Goal: Navigation & Orientation: Find specific page/section

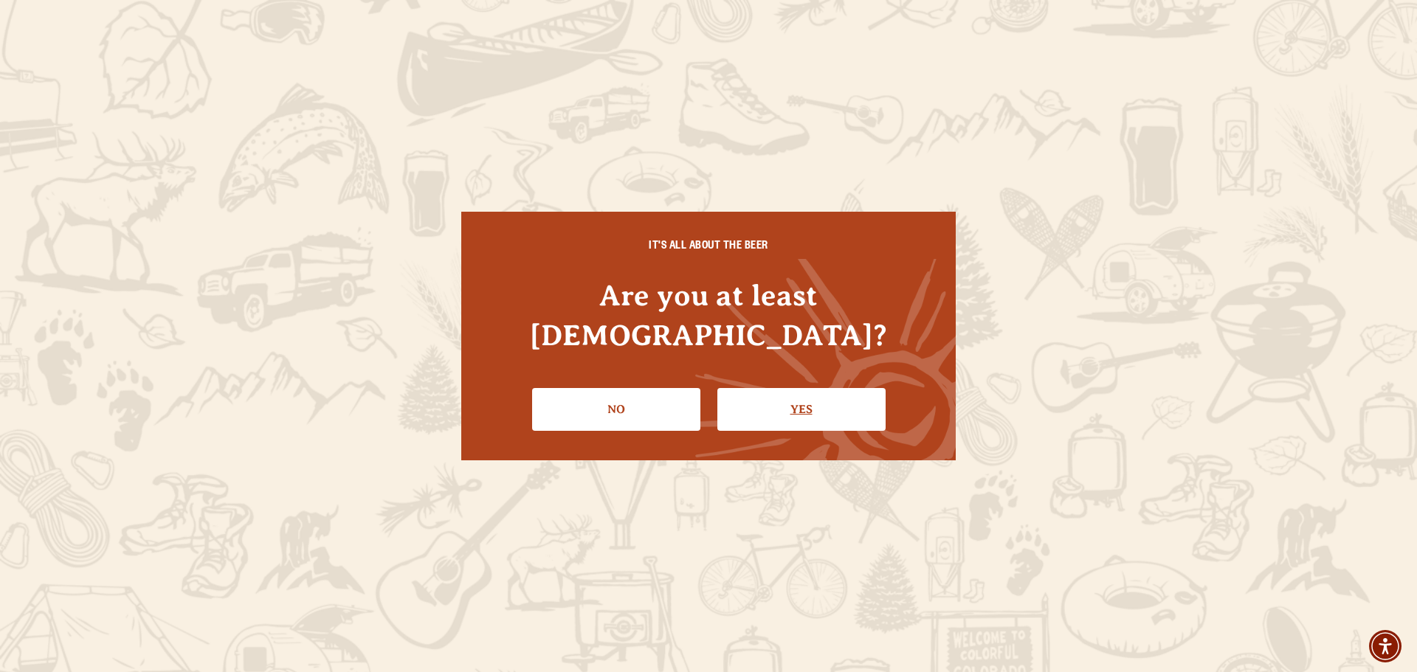
click at [809, 390] on link "Yes" at bounding box center [801, 409] width 168 height 43
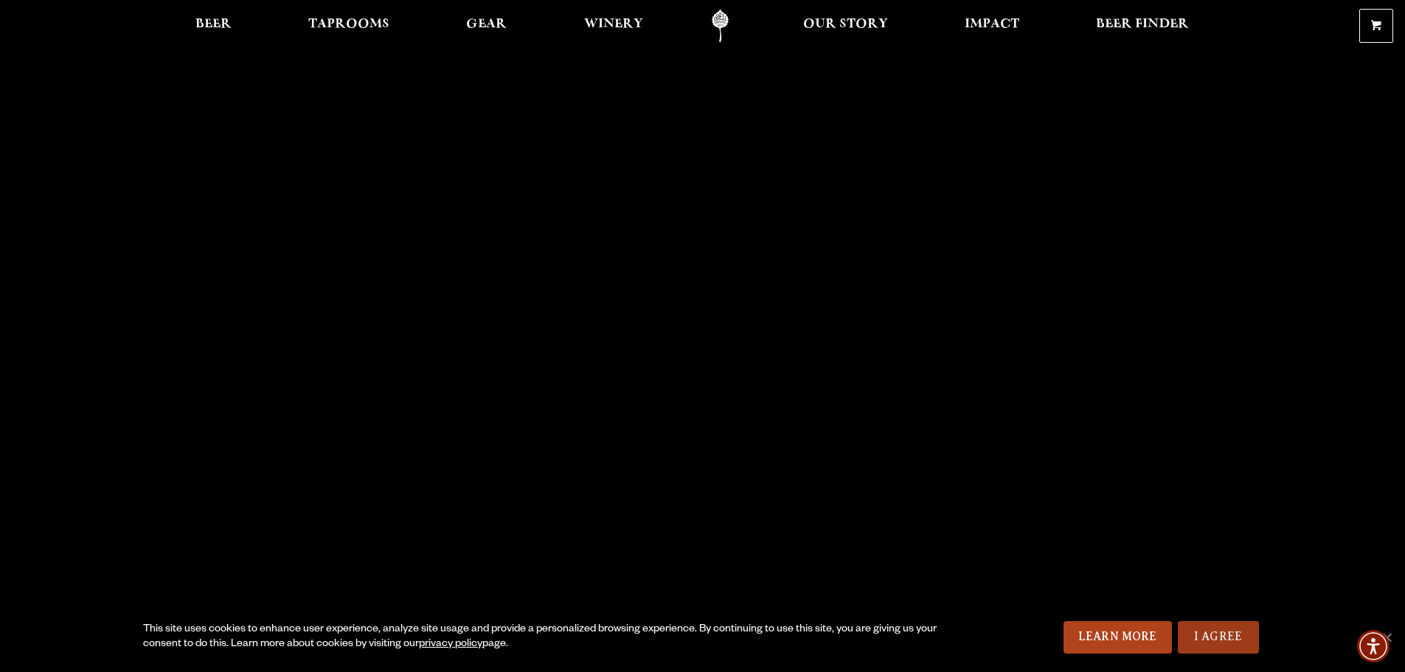
click at [1219, 637] on link "I Agree" at bounding box center [1218, 637] width 81 height 32
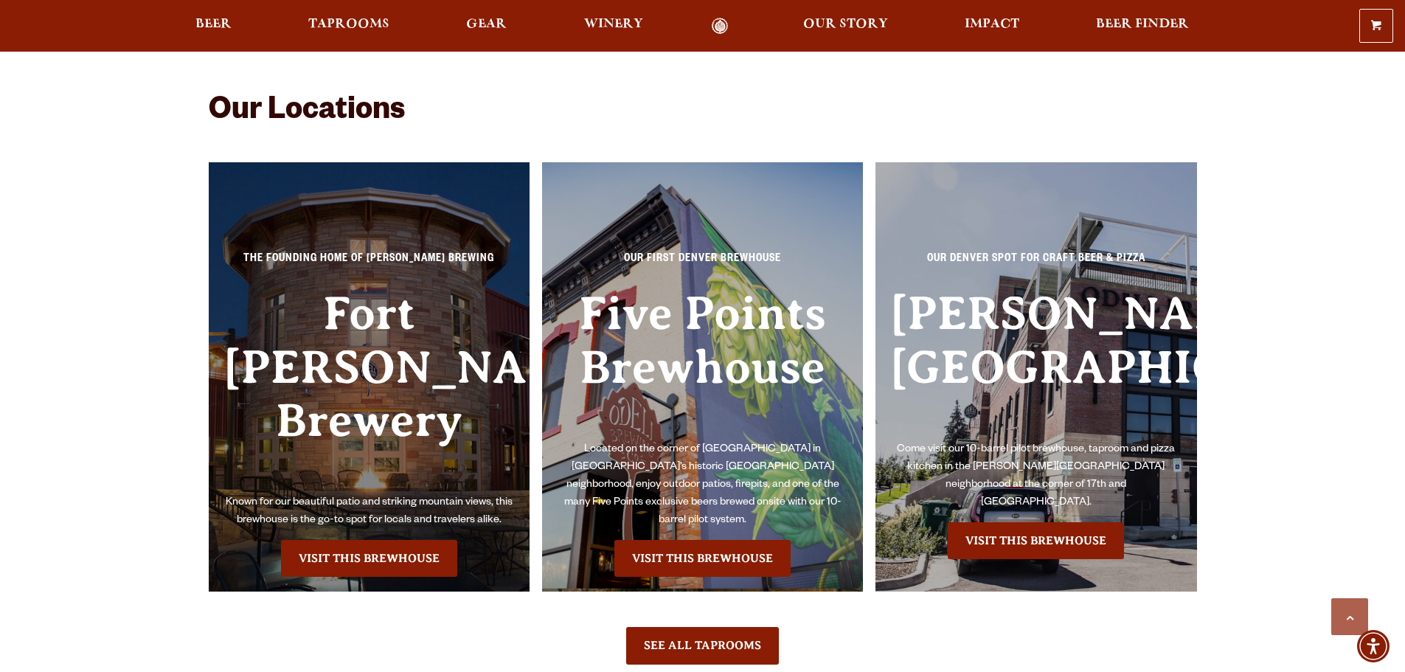
scroll to position [3428, 0]
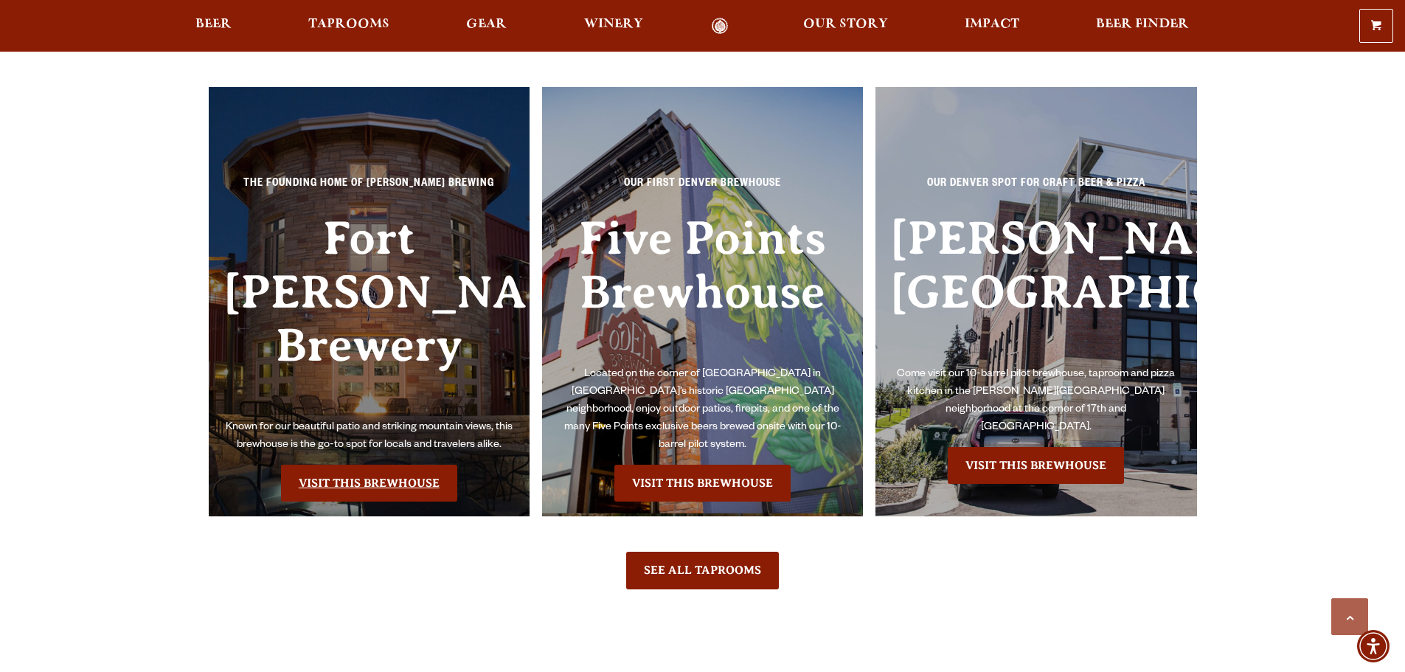
click at [392, 465] on link "Visit this Brewhouse" at bounding box center [369, 483] width 176 height 37
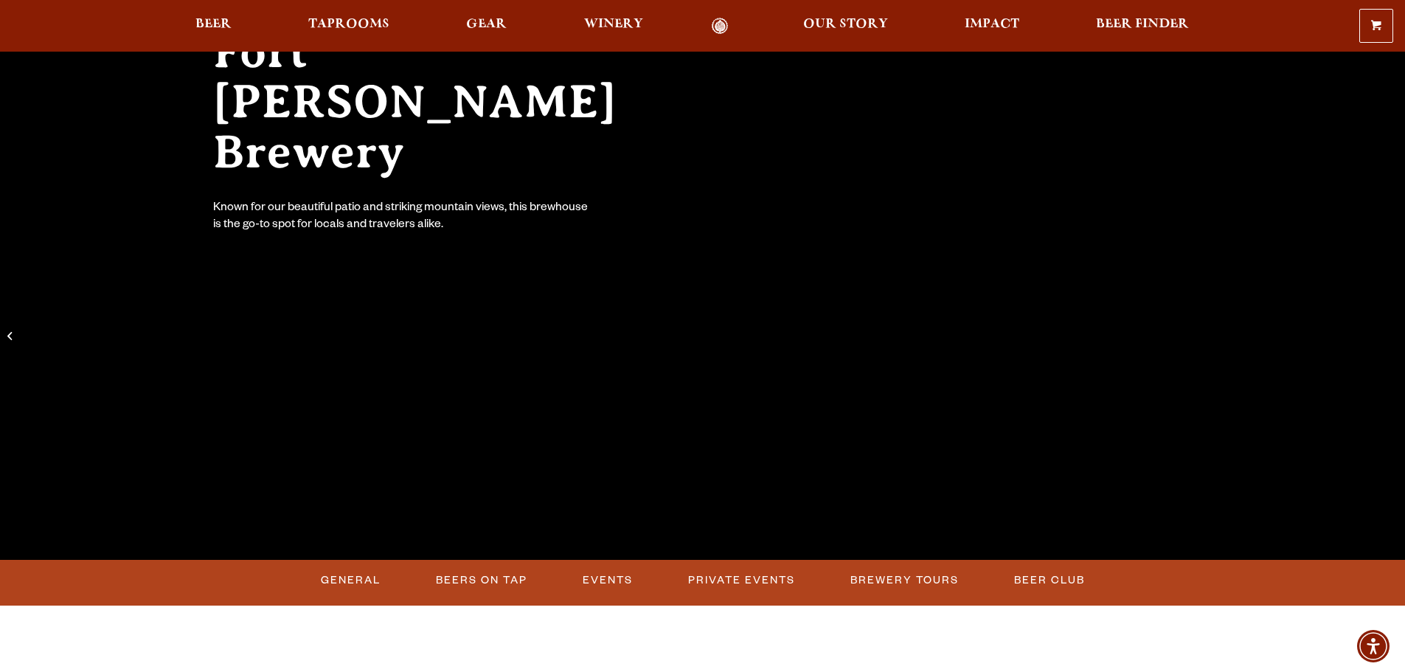
scroll to position [221, 0]
